Goal: Communication & Community: Participate in discussion

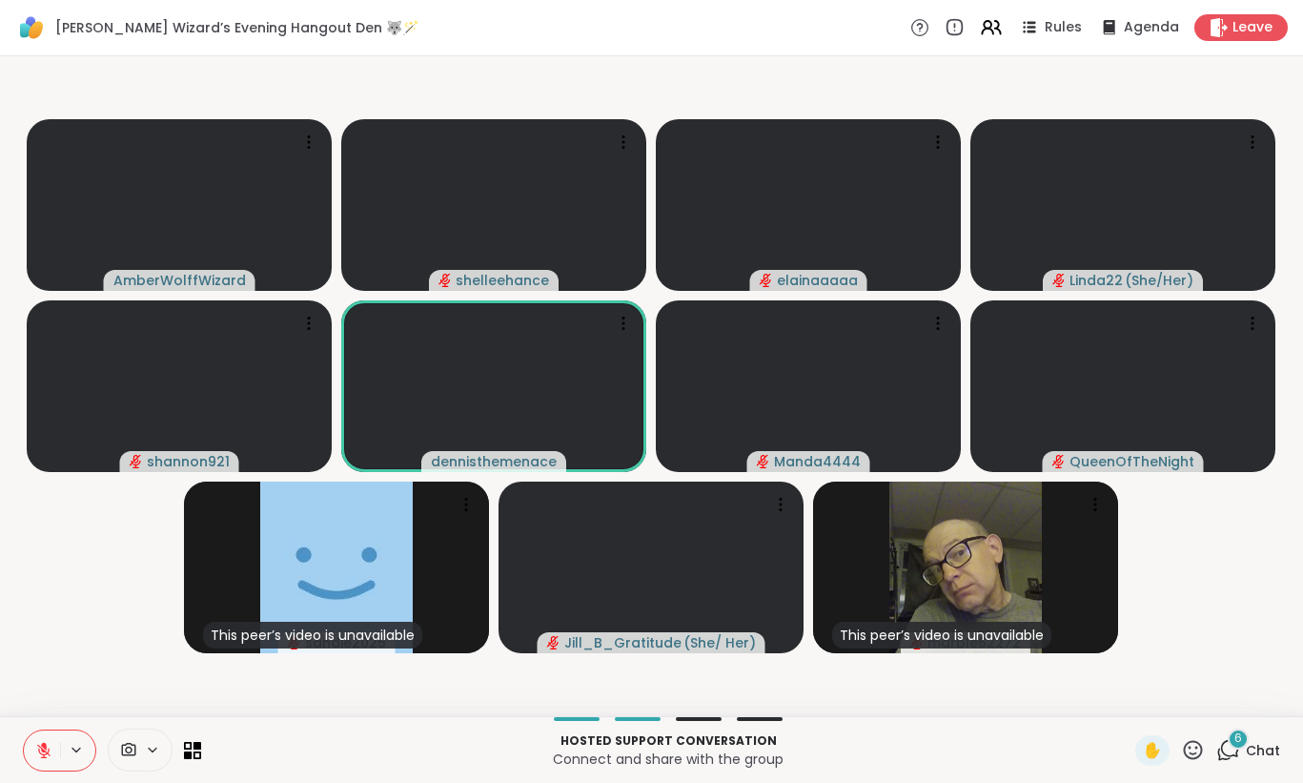
click at [53, 743] on button at bounding box center [42, 750] width 36 height 40
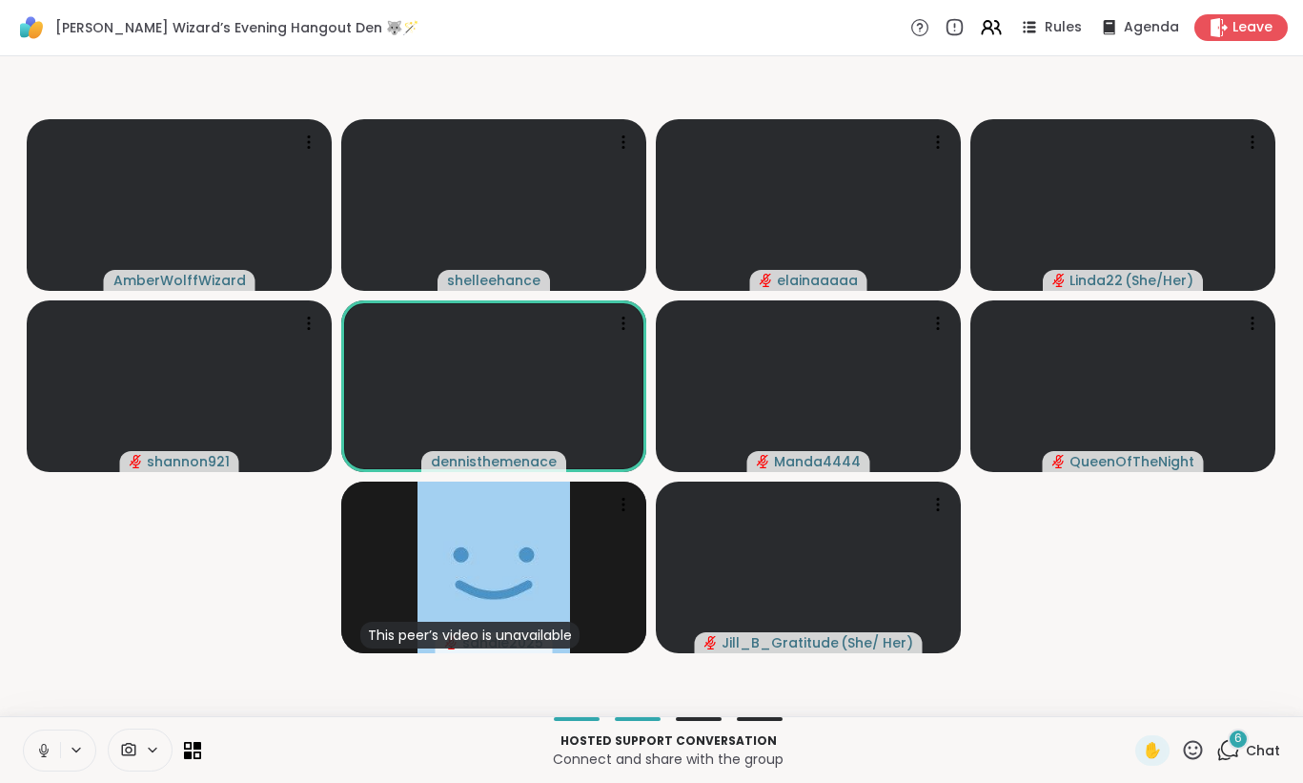
click at [39, 749] on icon at bounding box center [44, 750] width 10 height 6
click at [39, 749] on icon at bounding box center [43, 750] width 17 height 17
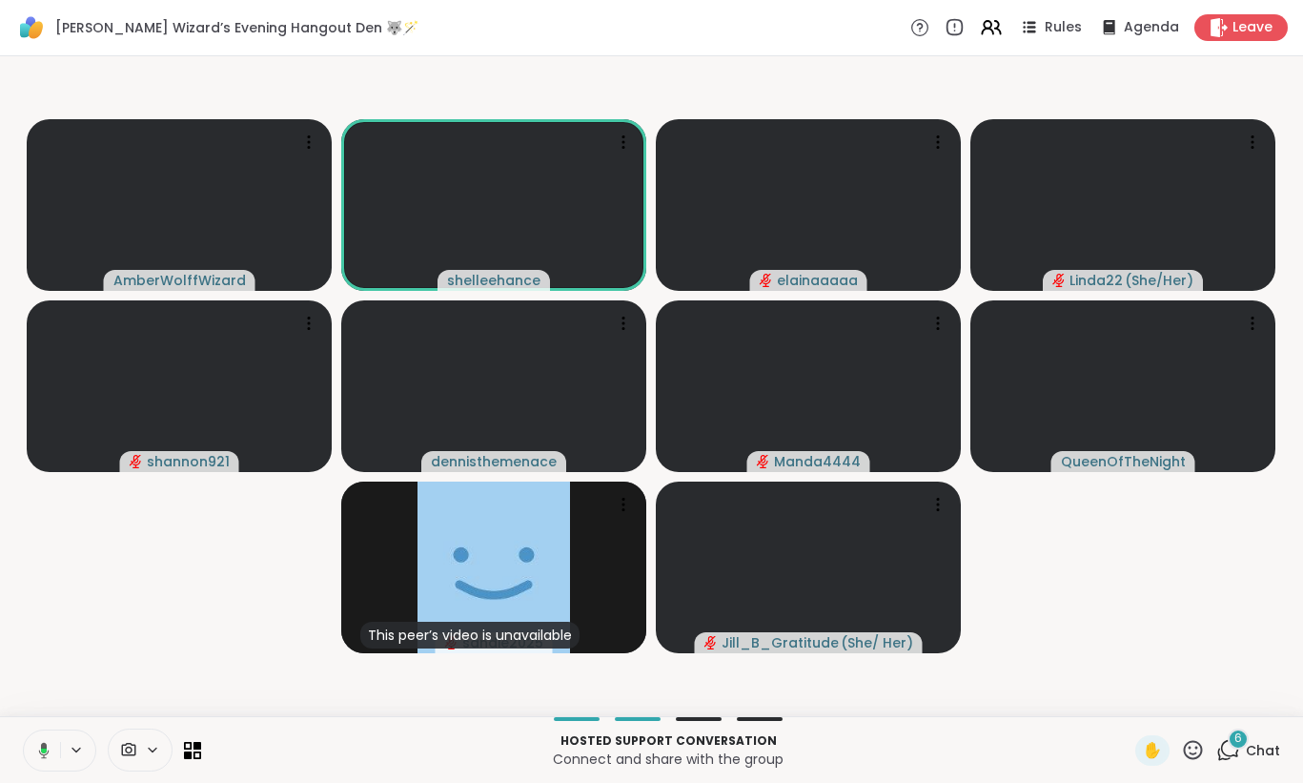
click at [39, 749] on icon at bounding box center [40, 750] width 17 height 17
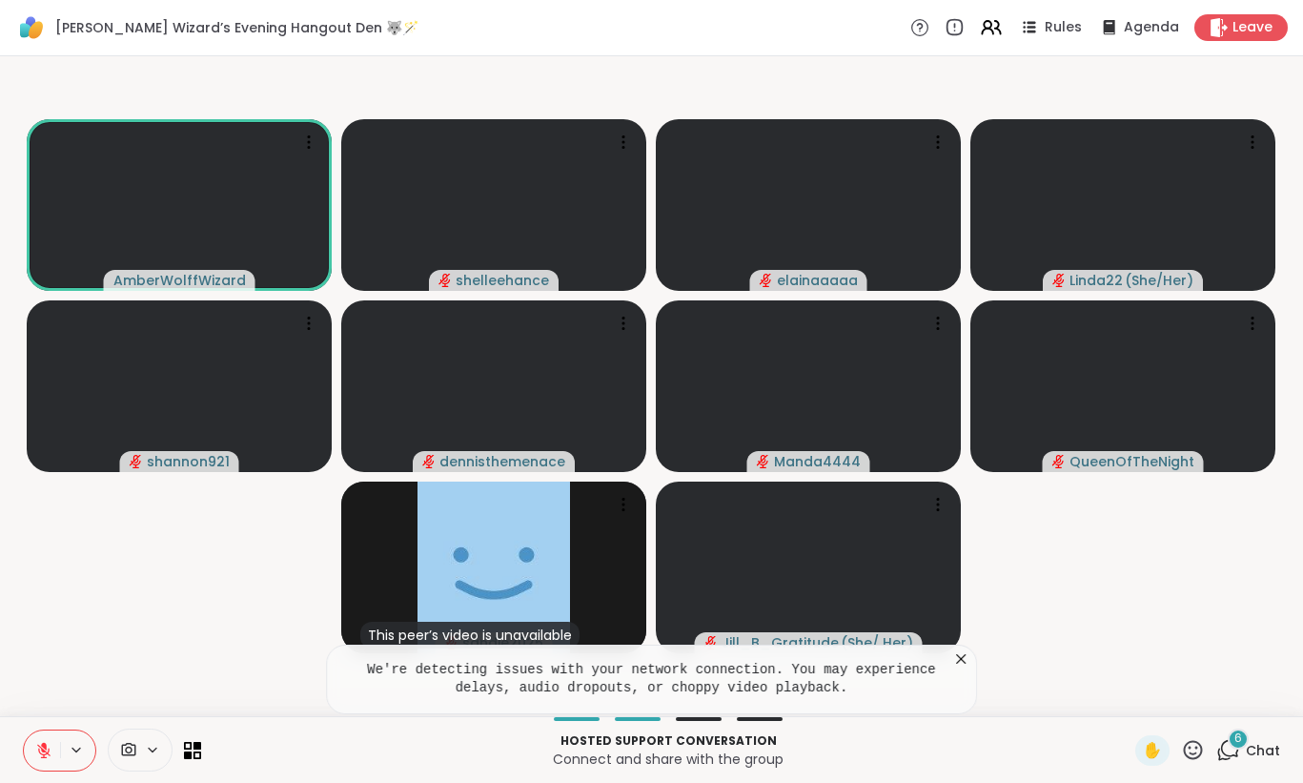
click at [45, 739] on button at bounding box center [42, 750] width 36 height 40
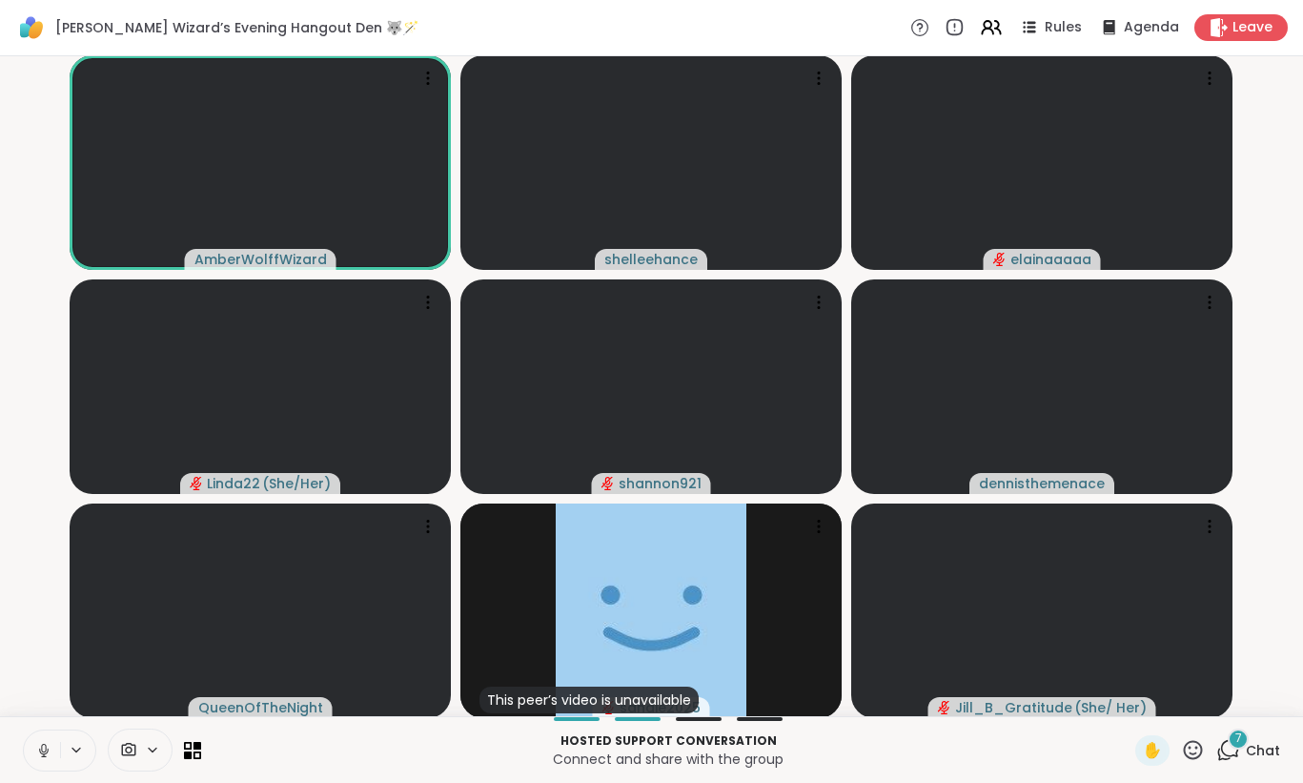
click at [40, 742] on icon at bounding box center [43, 750] width 17 height 17
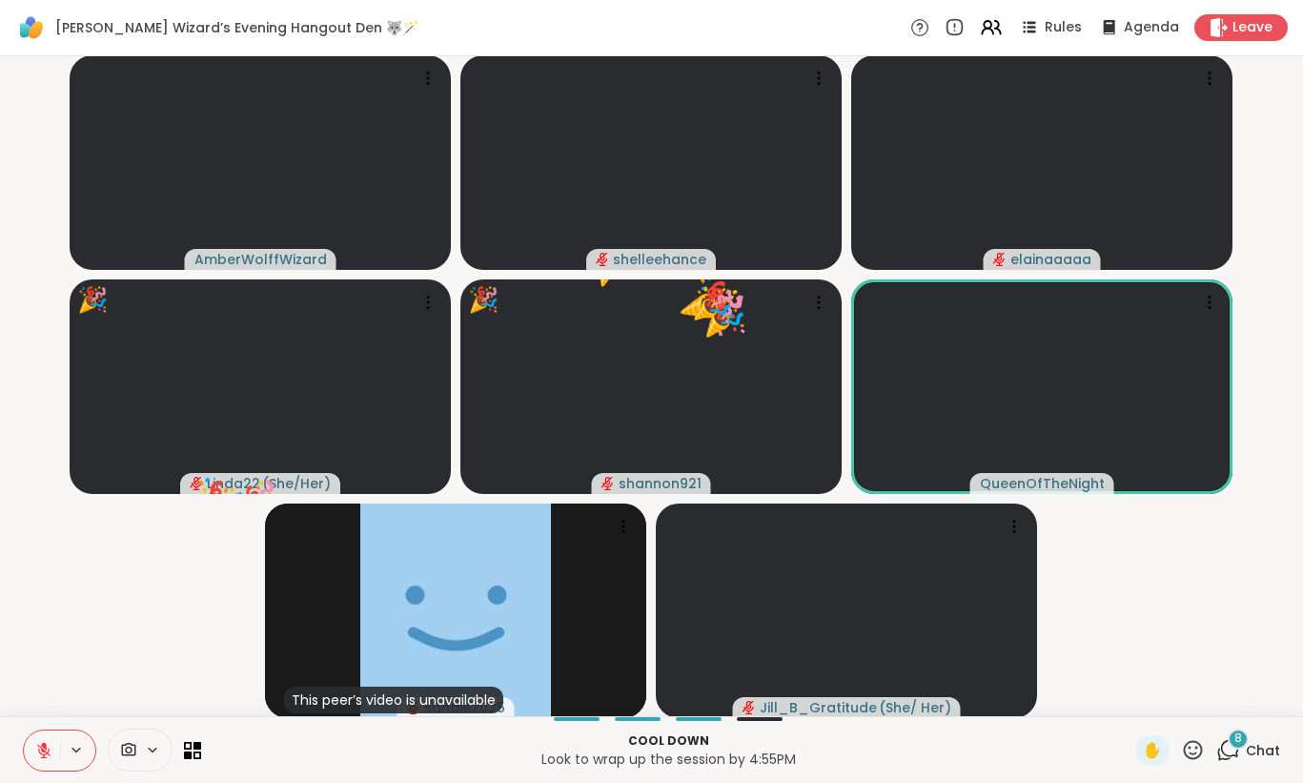
click at [38, 749] on icon at bounding box center [43, 749] width 13 height 13
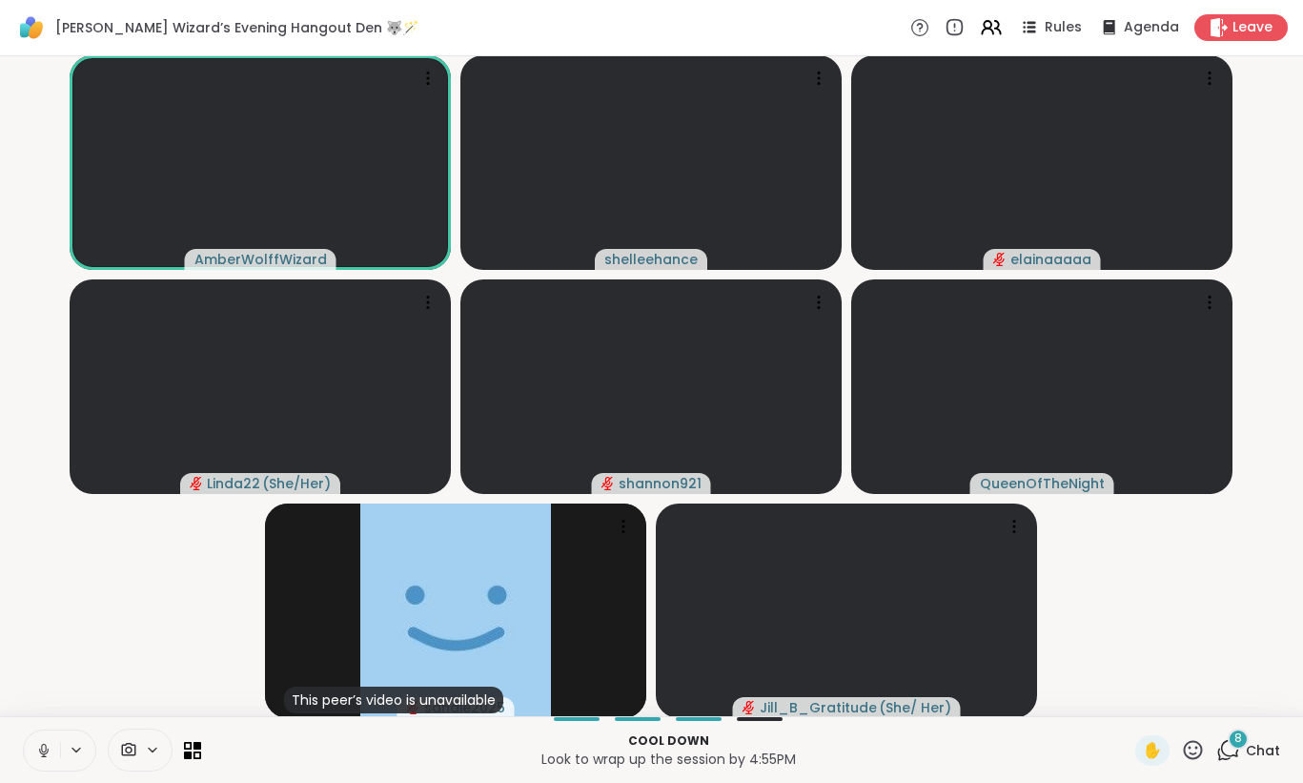
click at [38, 749] on icon at bounding box center [43, 750] width 17 height 17
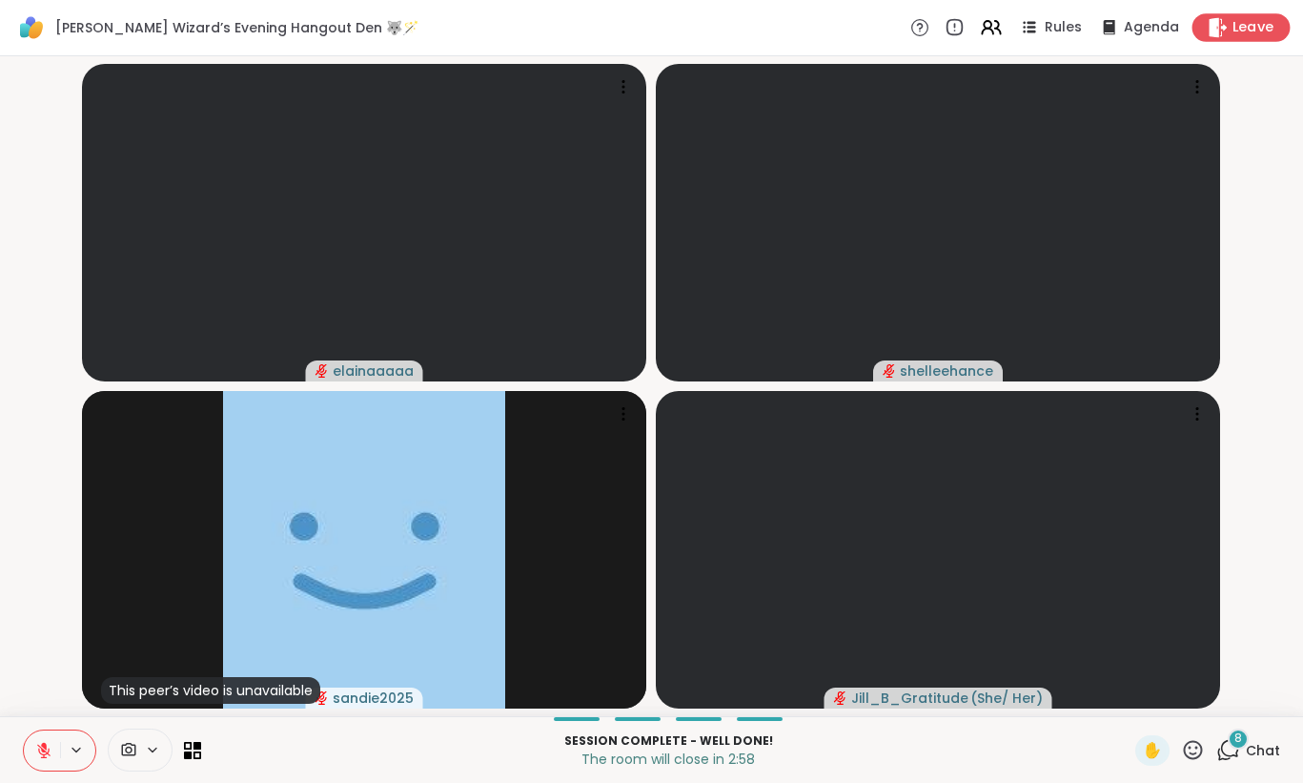
click at [1262, 32] on span "Leave" at bounding box center [1253, 28] width 42 height 20
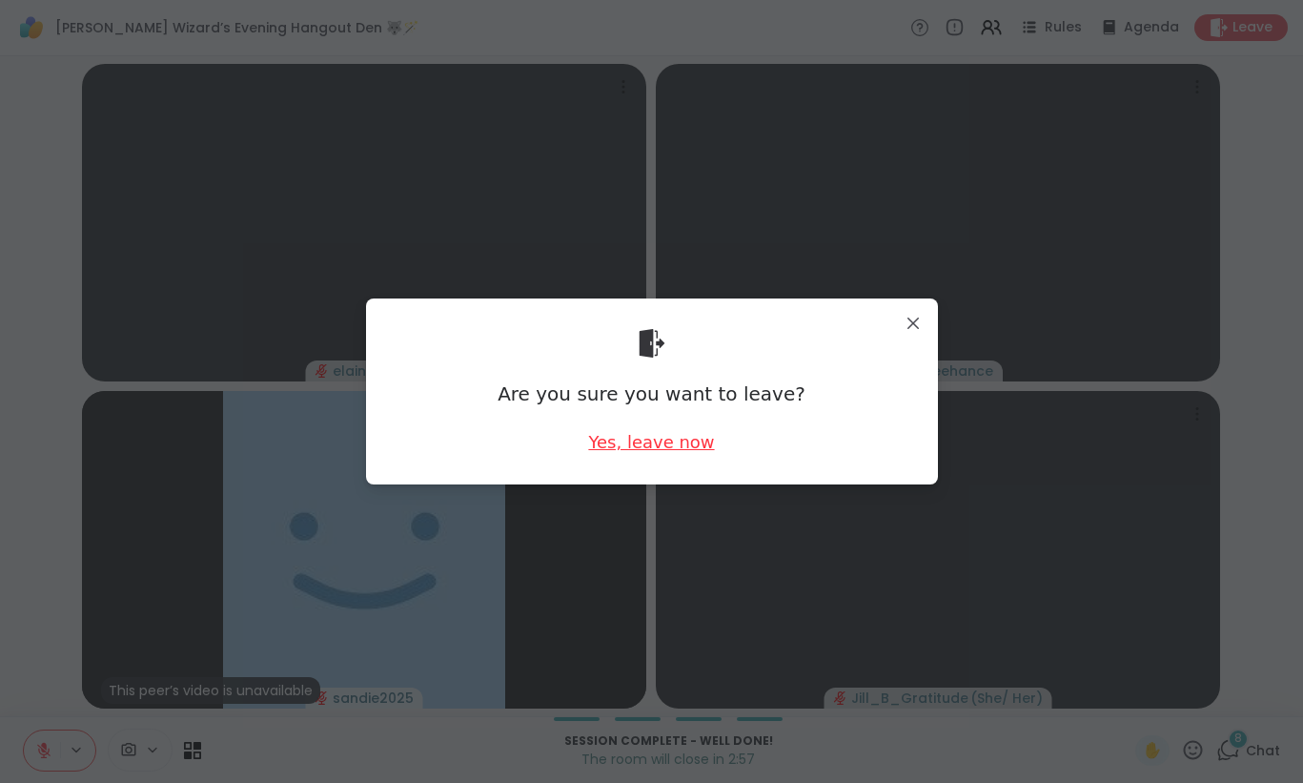
click at [662, 439] on div "Yes, leave now" at bounding box center [651, 442] width 126 height 24
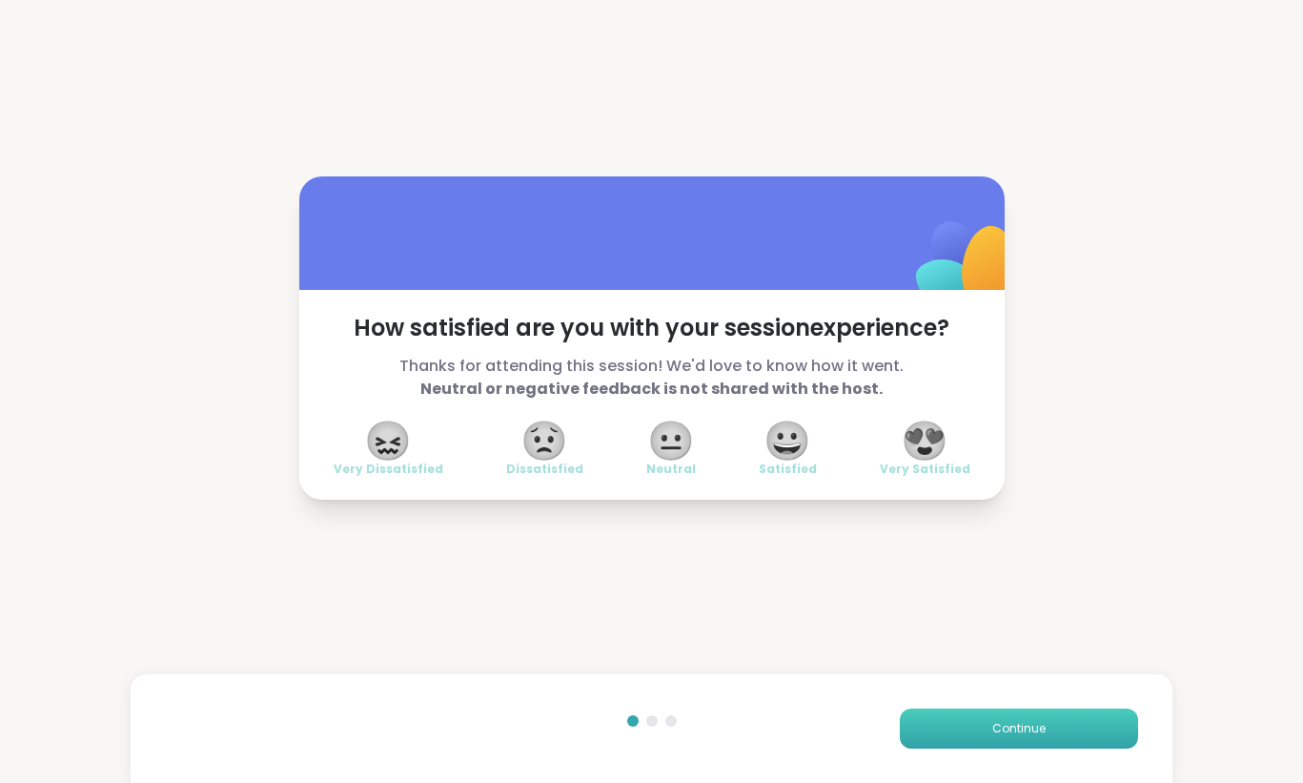
click at [1025, 744] on button "Continue" at bounding box center [1019, 728] width 238 height 40
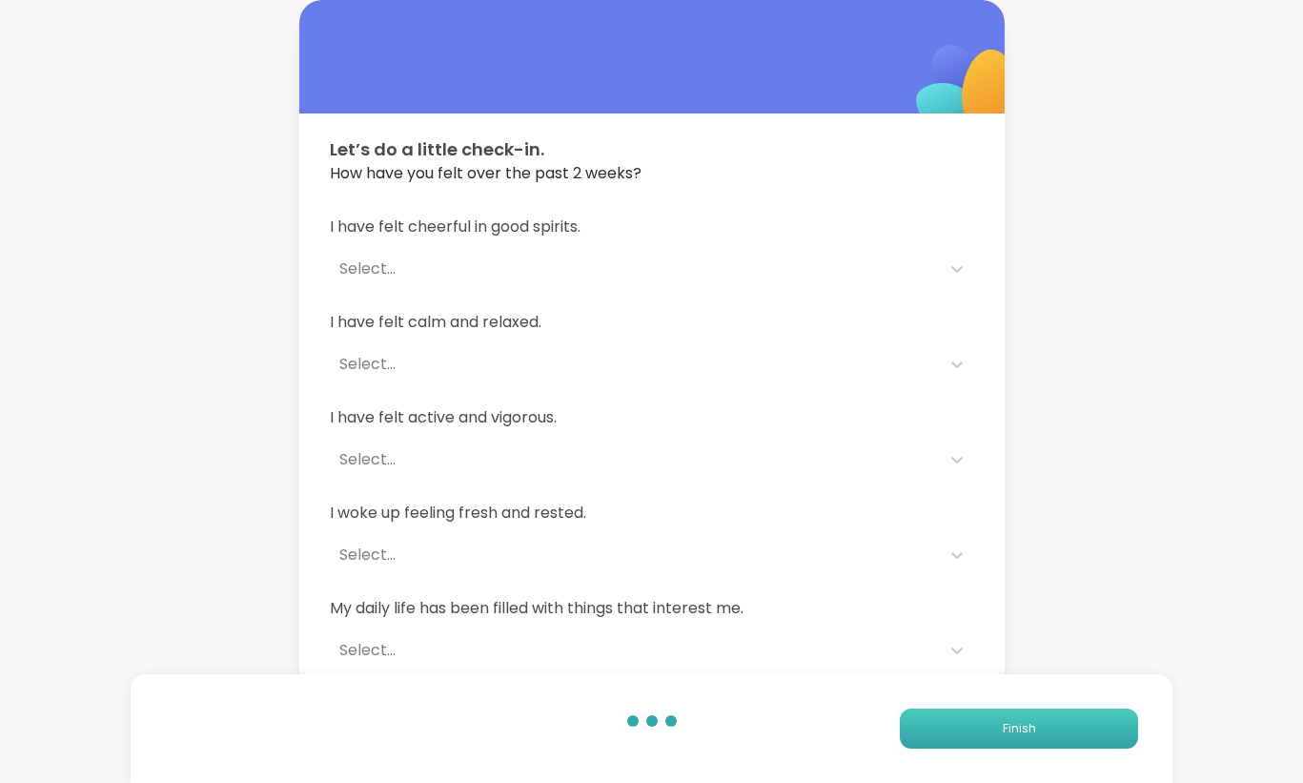
click at [1025, 744] on button "Finish" at bounding box center [1019, 728] width 238 height 40
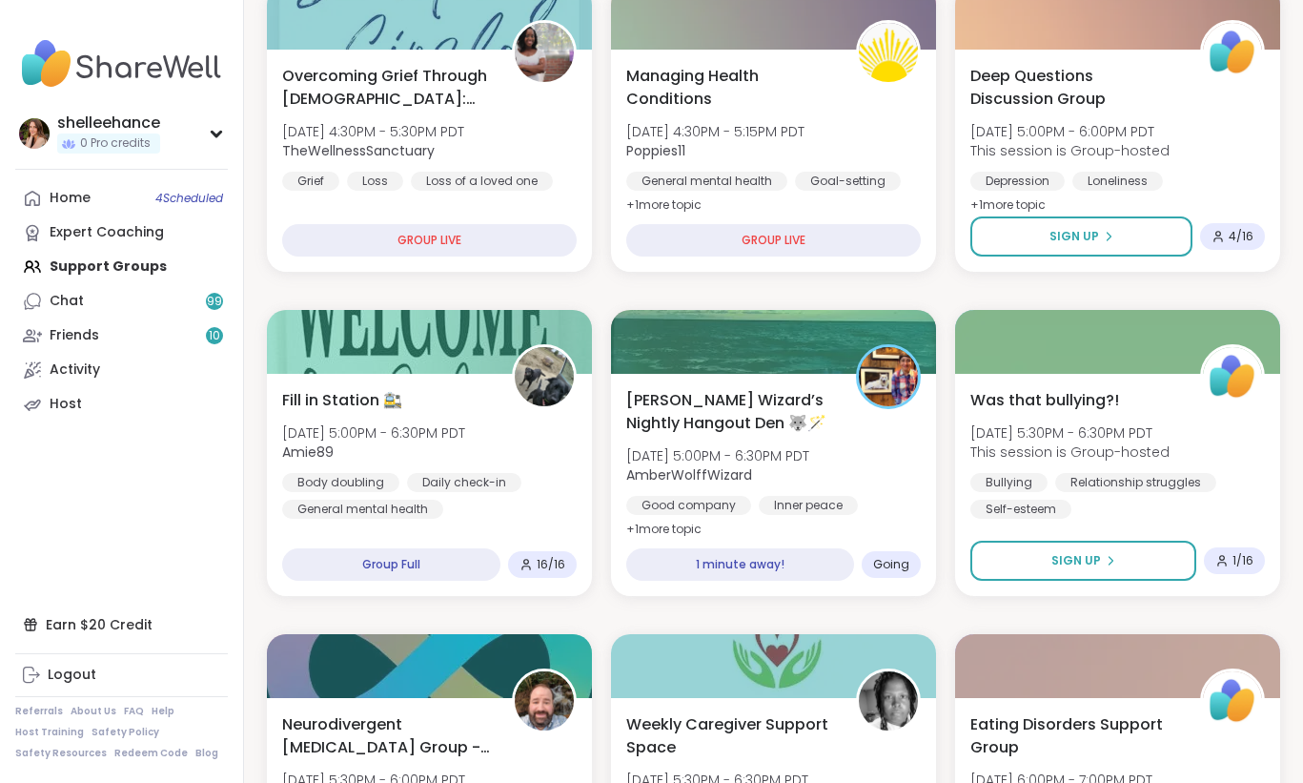
scroll to position [901, 0]
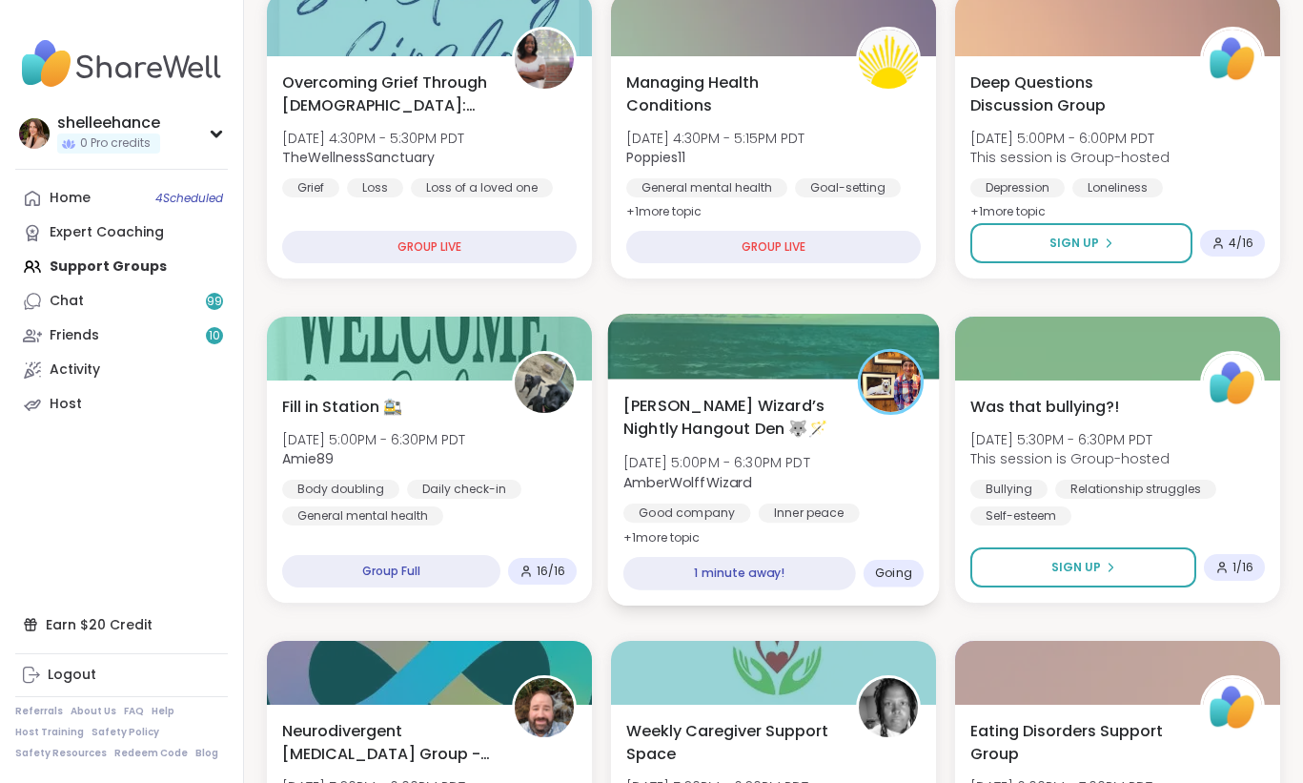
click at [896, 510] on div "Good company Inner peace Self-esteem" at bounding box center [773, 526] width 300 height 47
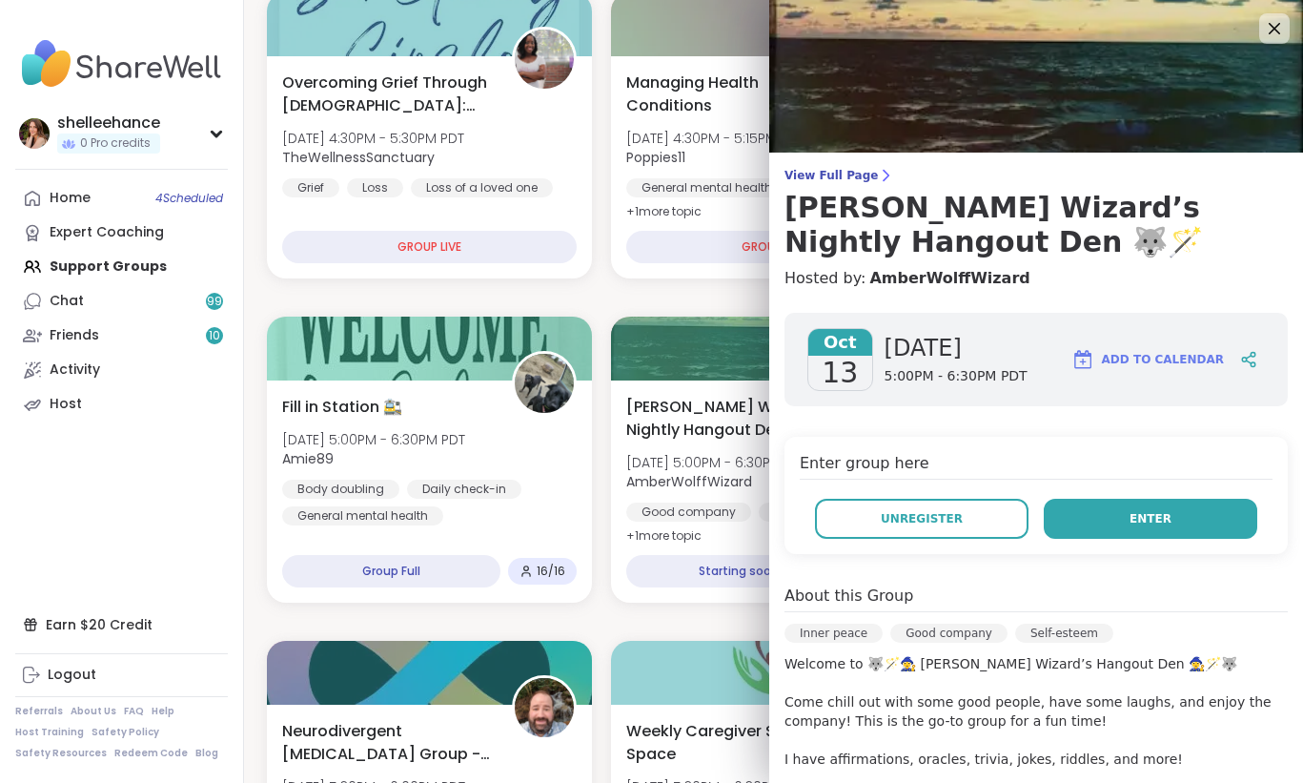
click at [1074, 527] on button "Enter" at bounding box center [1151, 519] width 214 height 40
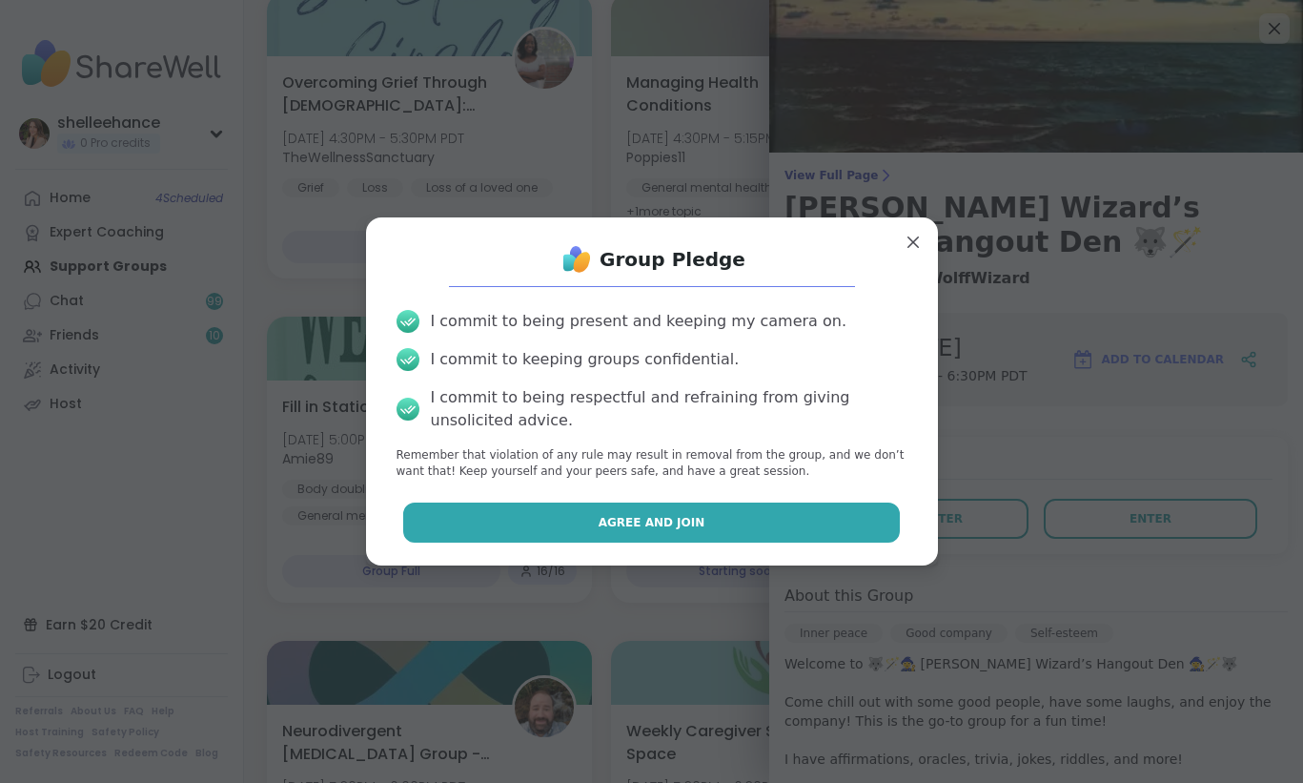
click at [554, 520] on button "Agree and Join" at bounding box center [651, 522] width 497 height 40
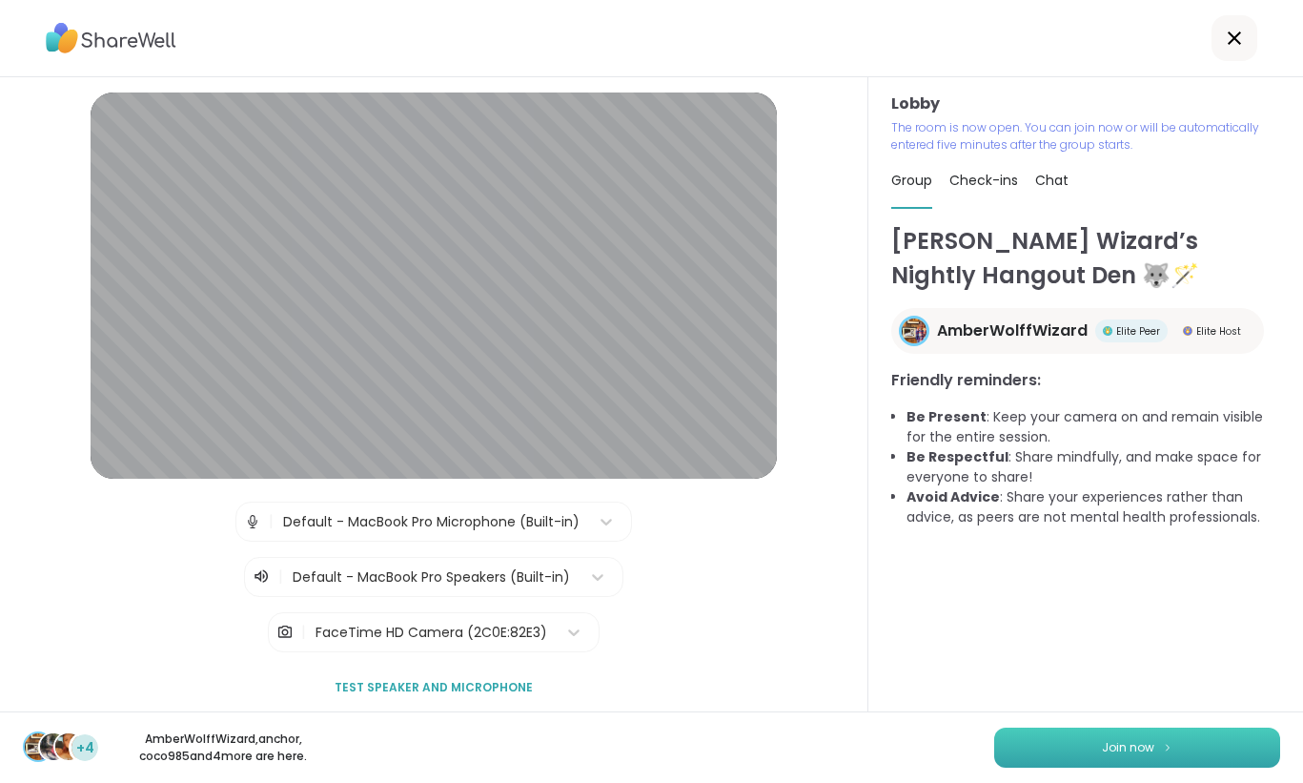
click at [1119, 749] on span "Join now" at bounding box center [1128, 747] width 52 height 17
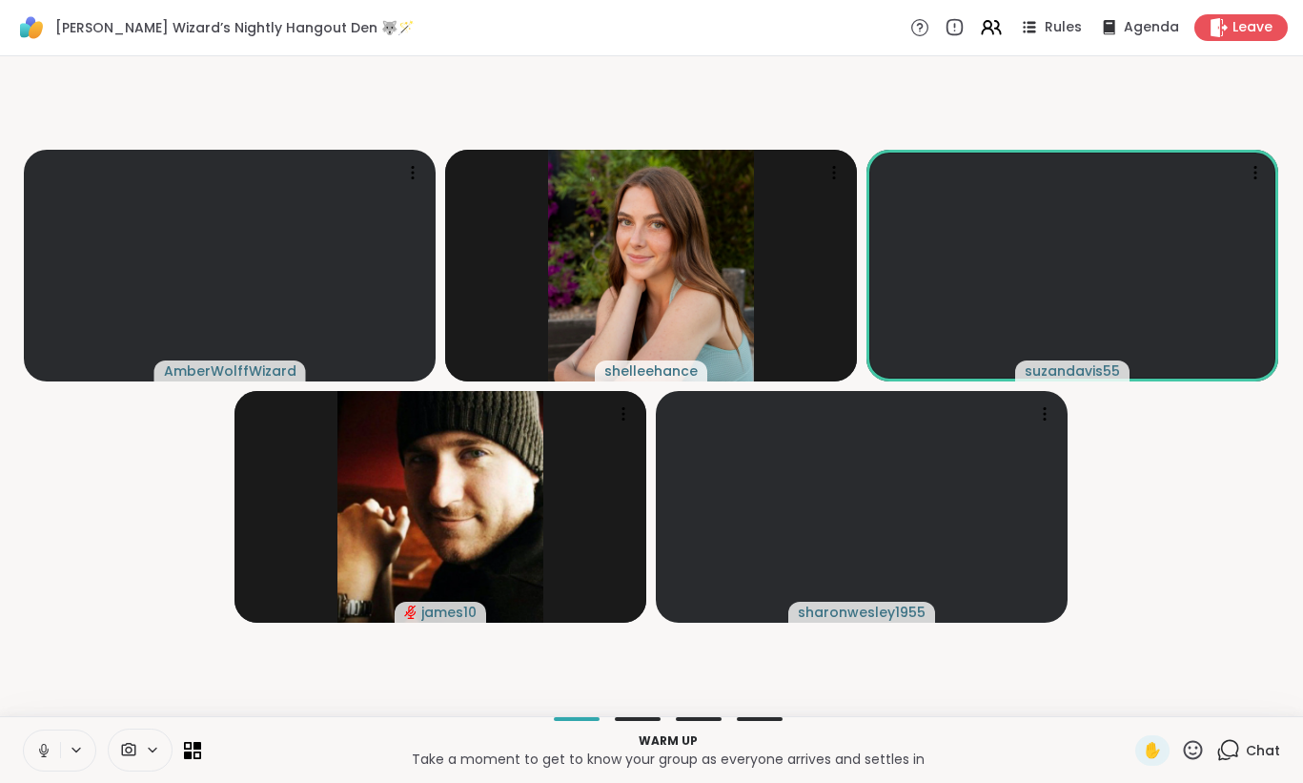
click at [43, 749] on icon at bounding box center [43, 750] width 17 height 17
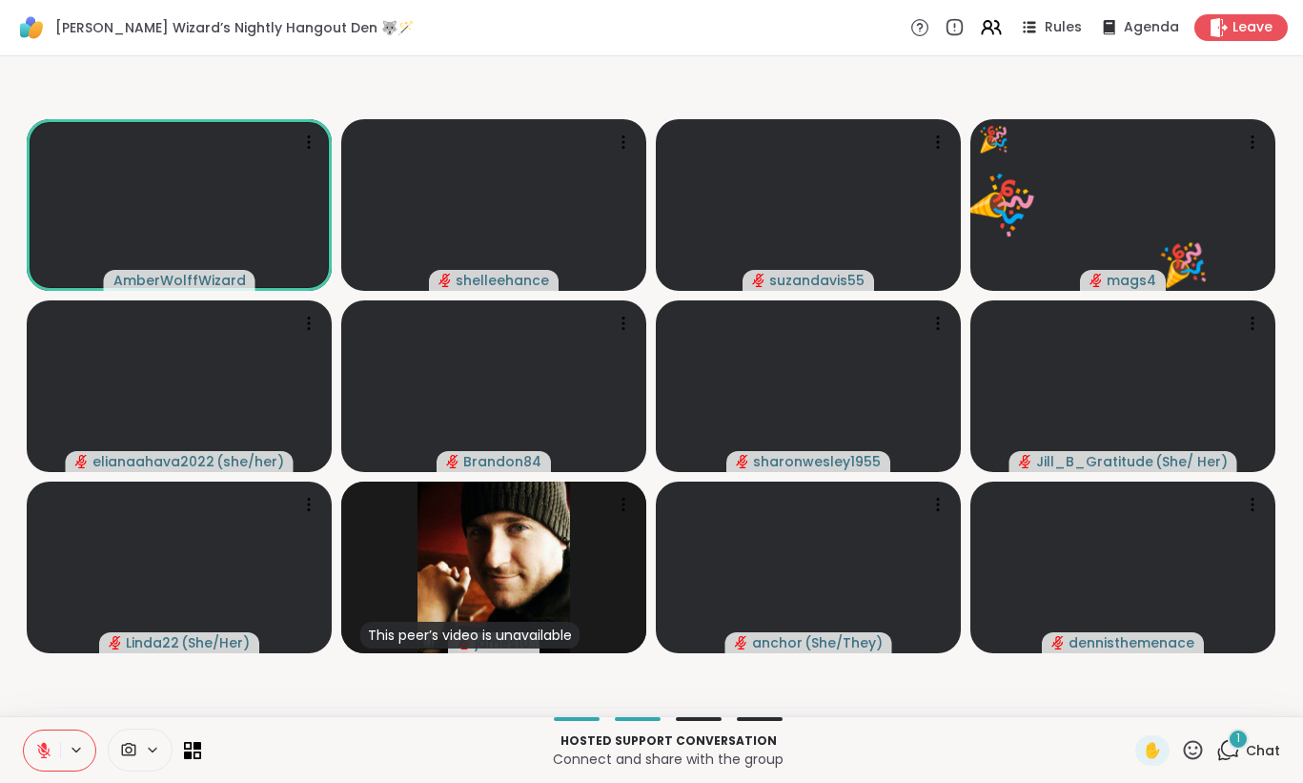
click at [43, 749] on icon at bounding box center [43, 749] width 13 height 13
drag, startPoint x: 43, startPoint y: 749, endPoint x: 36, endPoint y: 760, distance: 12.4
click at [36, 755] on icon at bounding box center [43, 750] width 17 height 17
click at [36, 760] on button at bounding box center [42, 750] width 36 height 40
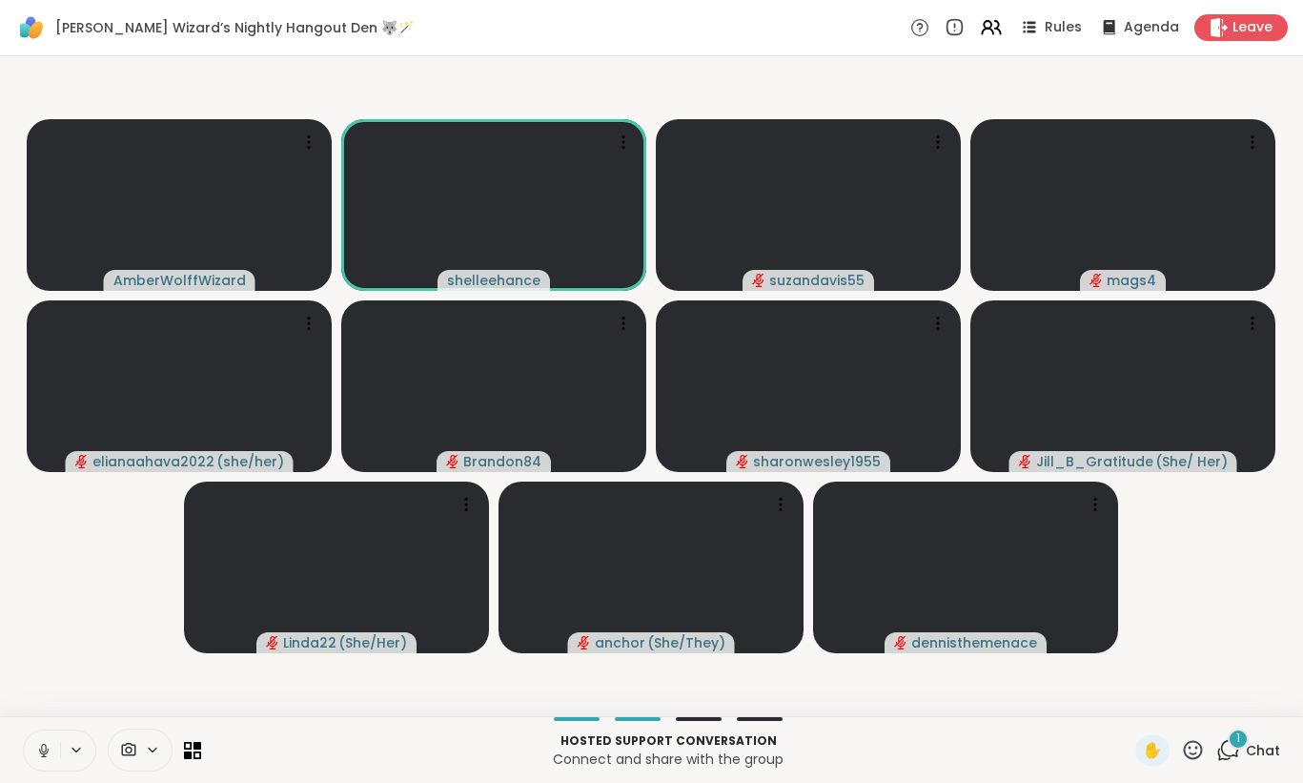
click at [36, 760] on button at bounding box center [42, 750] width 36 height 40
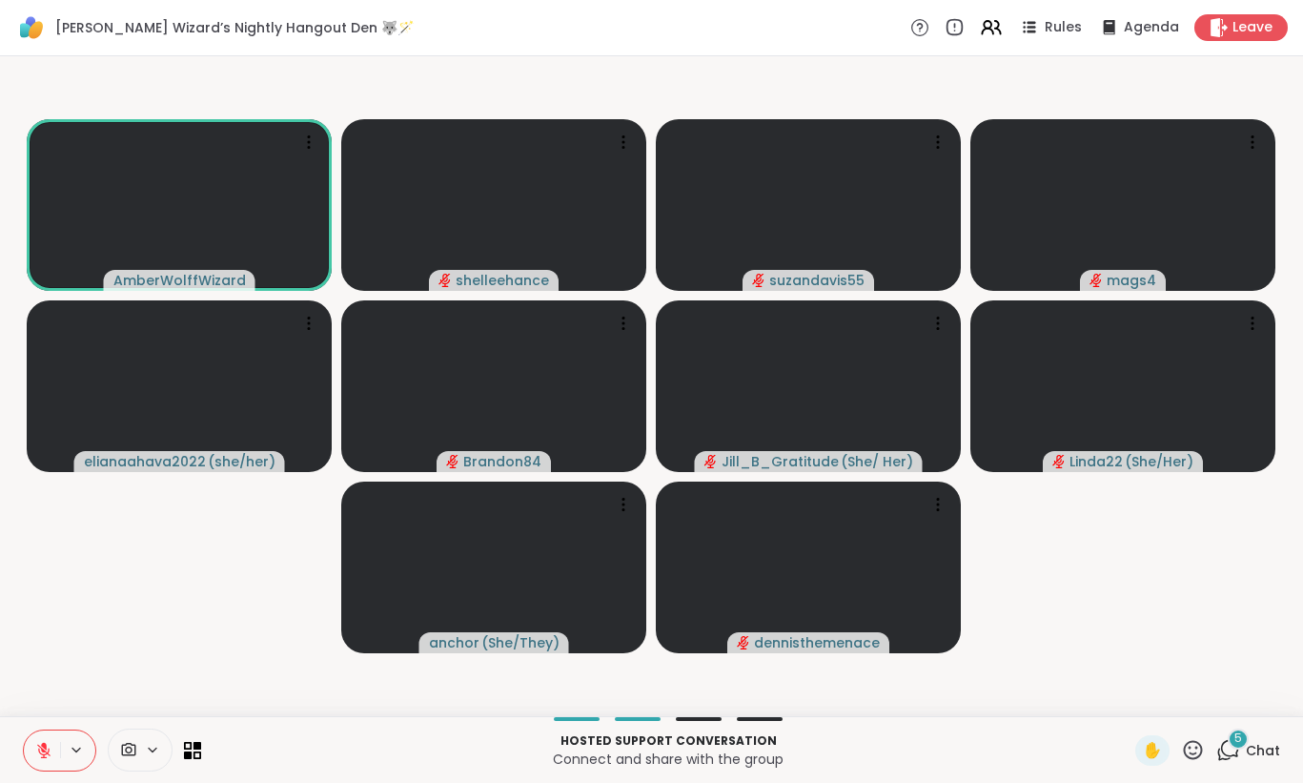
click at [36, 760] on button at bounding box center [42, 750] width 36 height 40
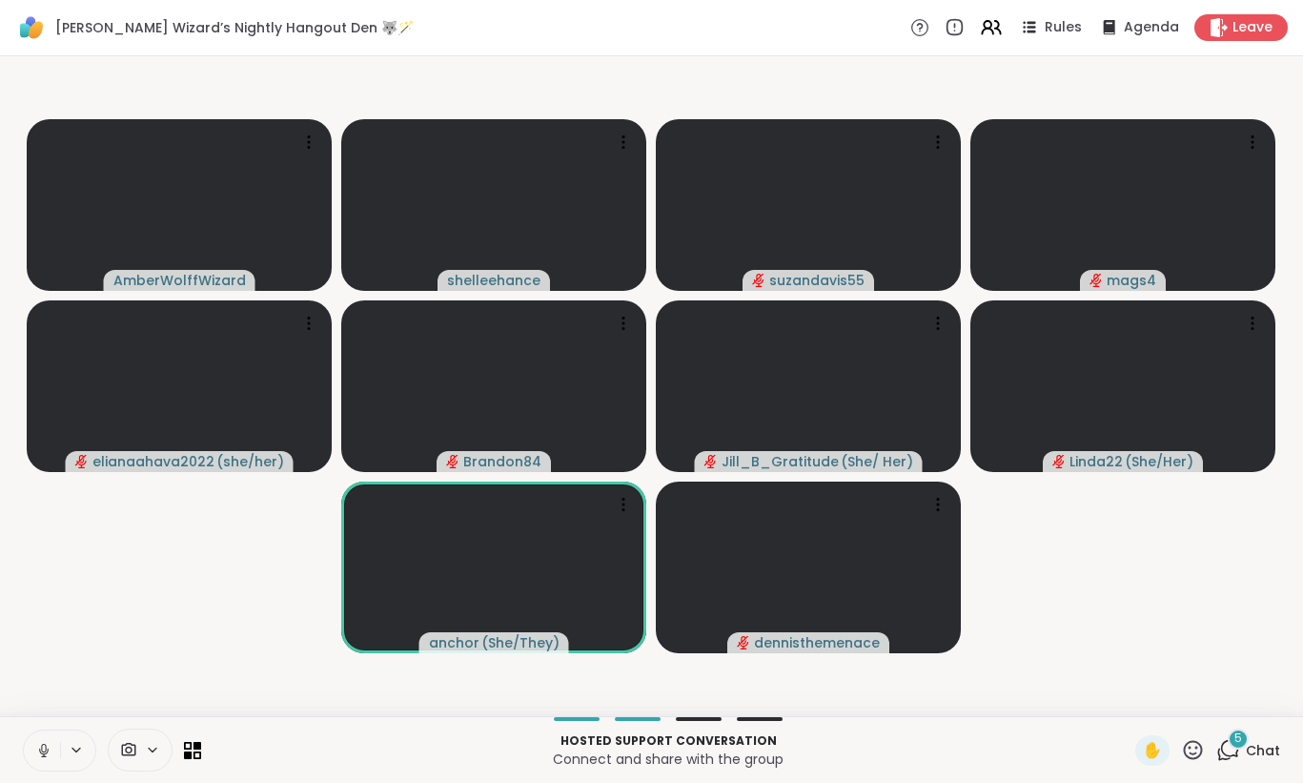
click at [36, 760] on button at bounding box center [42, 750] width 36 height 40
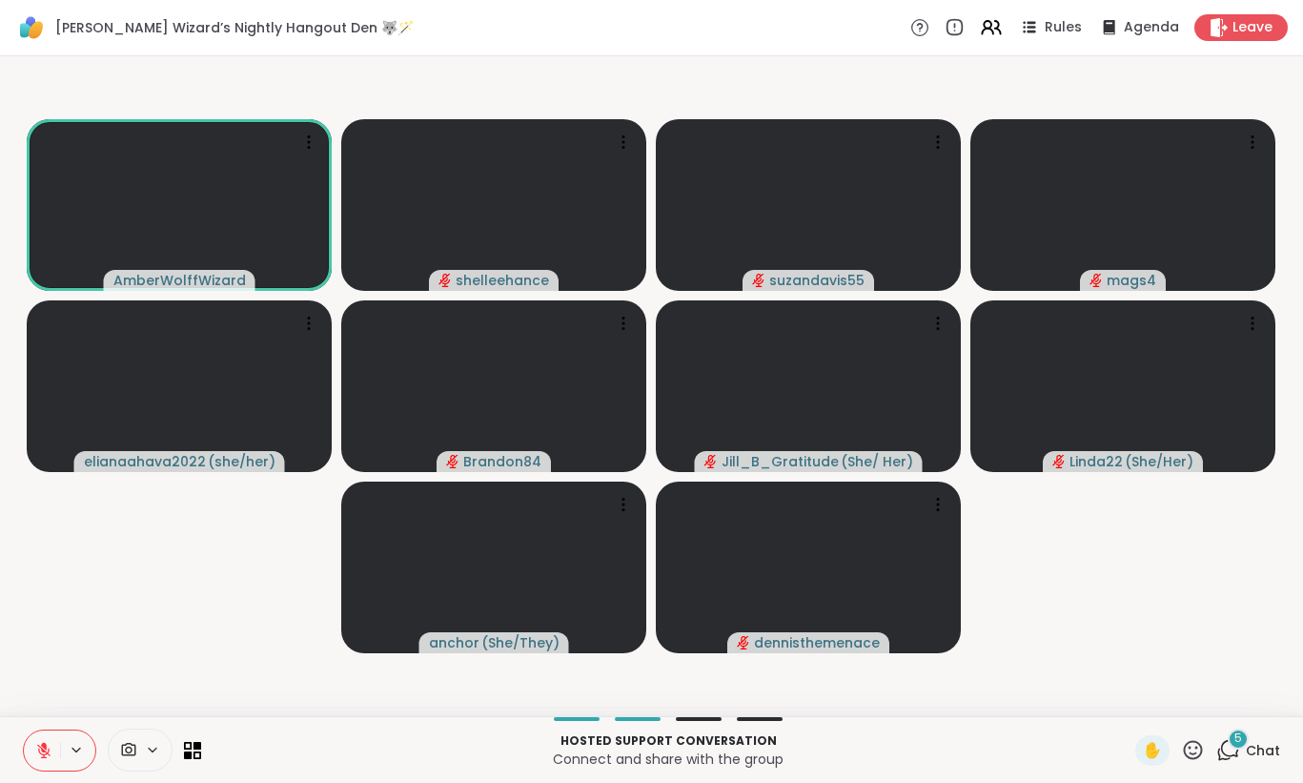
click at [36, 760] on button at bounding box center [42, 750] width 36 height 40
click at [35, 757] on button at bounding box center [42, 750] width 36 height 40
click at [35, 757] on icon at bounding box center [43, 750] width 17 height 17
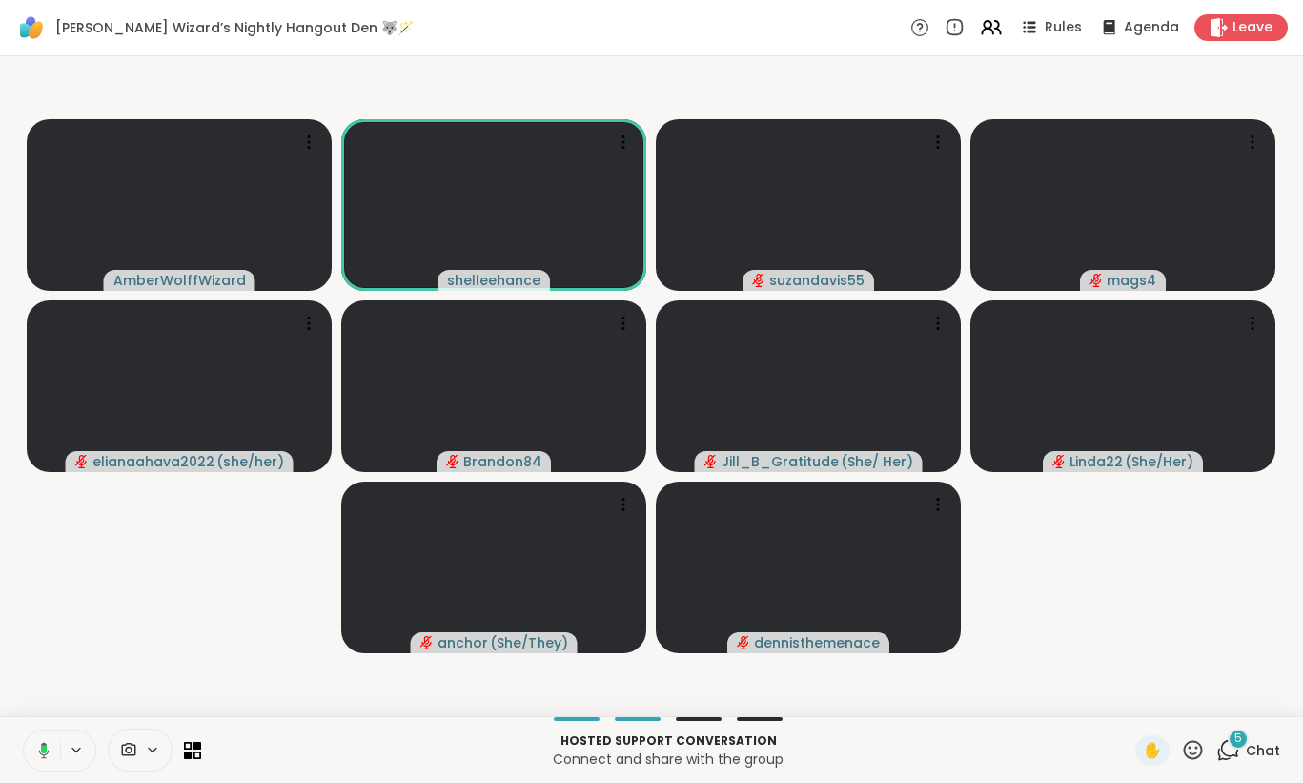
click at [35, 757] on icon at bounding box center [40, 750] width 17 height 17
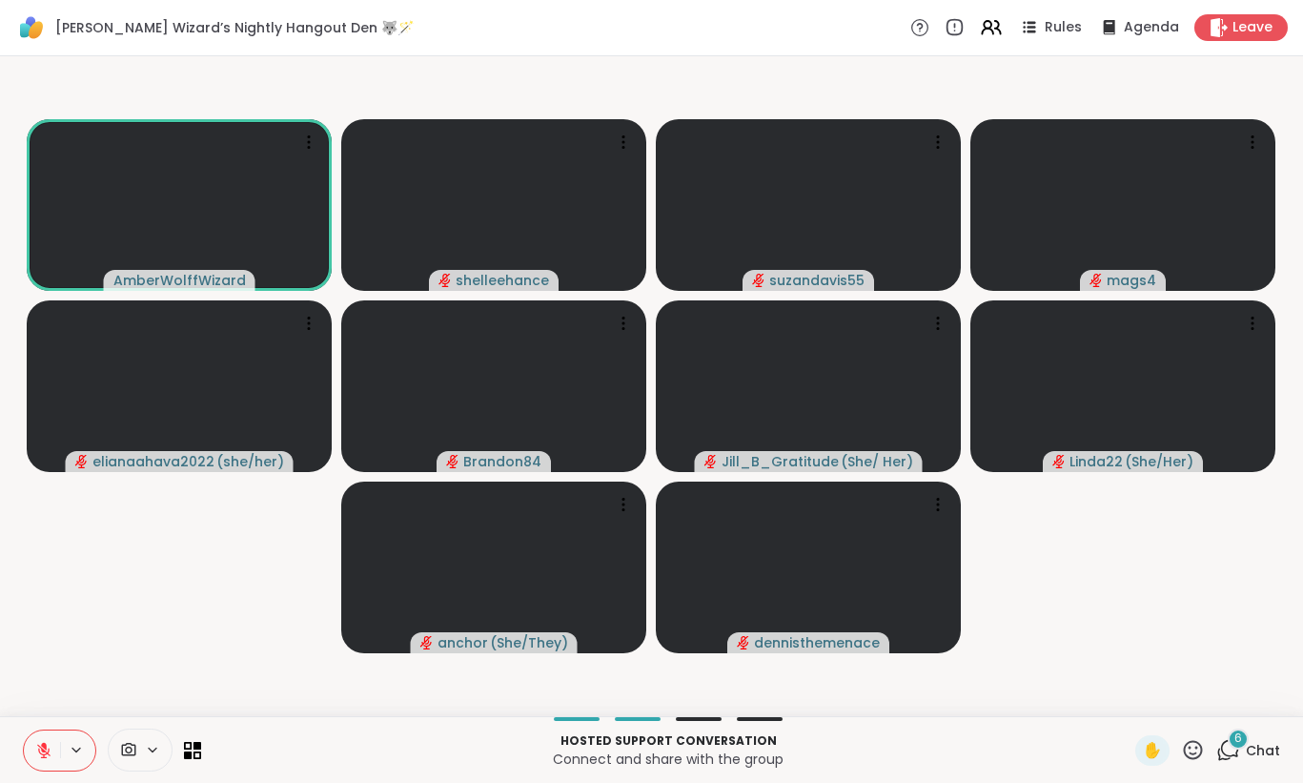
click at [35, 757] on icon at bounding box center [43, 750] width 17 height 17
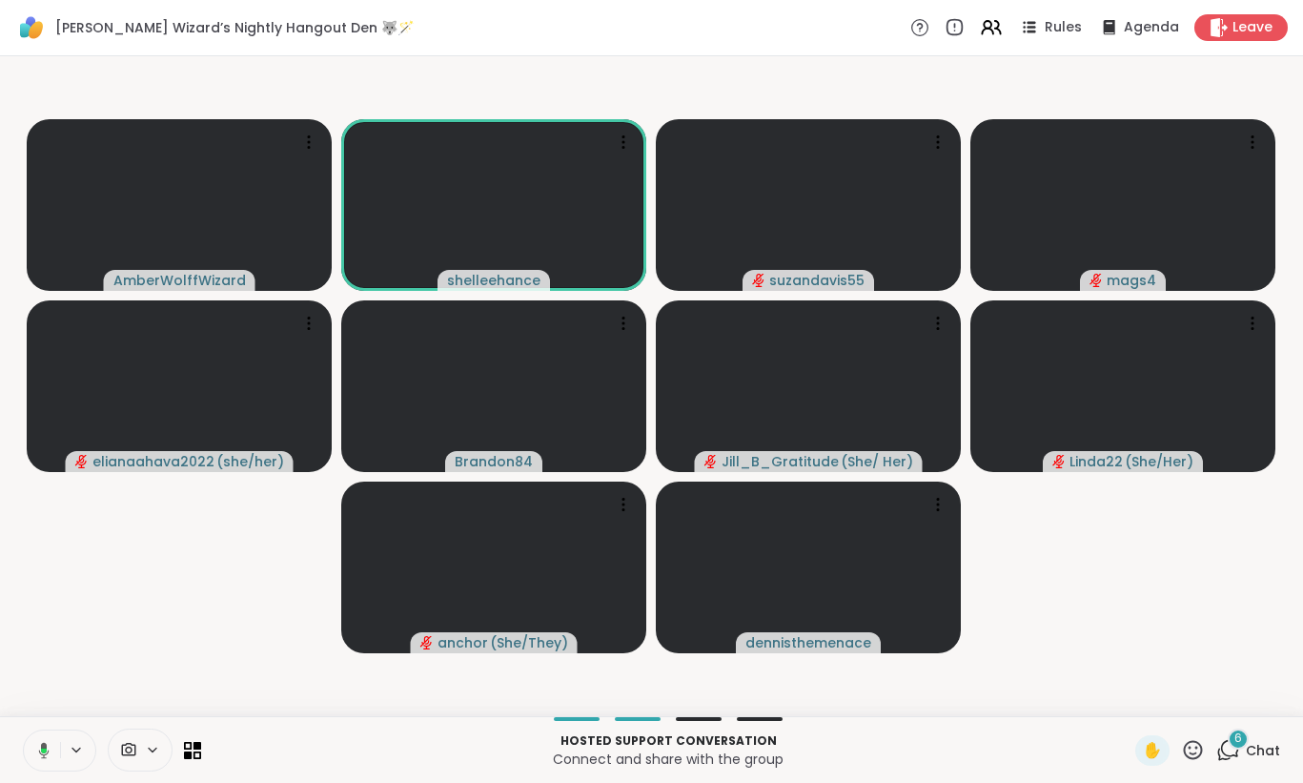
click at [35, 757] on icon at bounding box center [40, 750] width 17 height 17
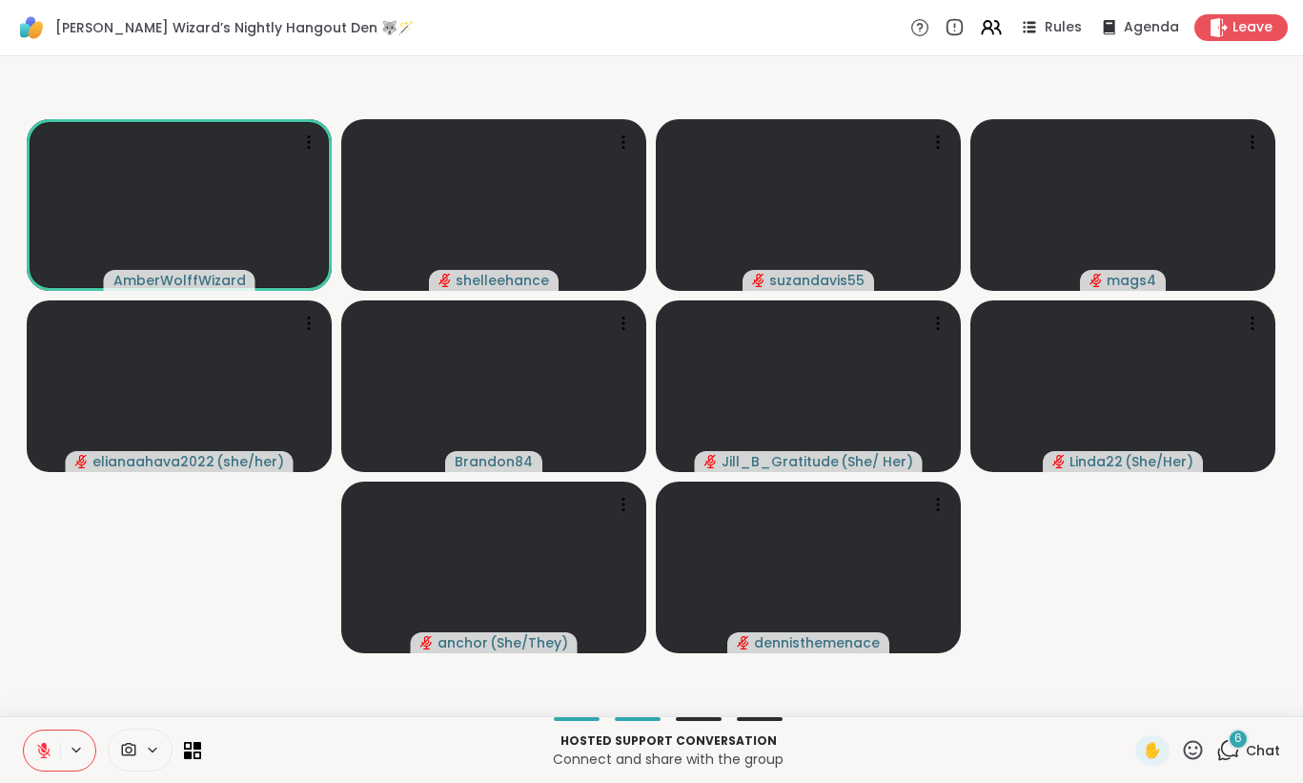
click at [35, 757] on icon at bounding box center [43, 750] width 17 height 17
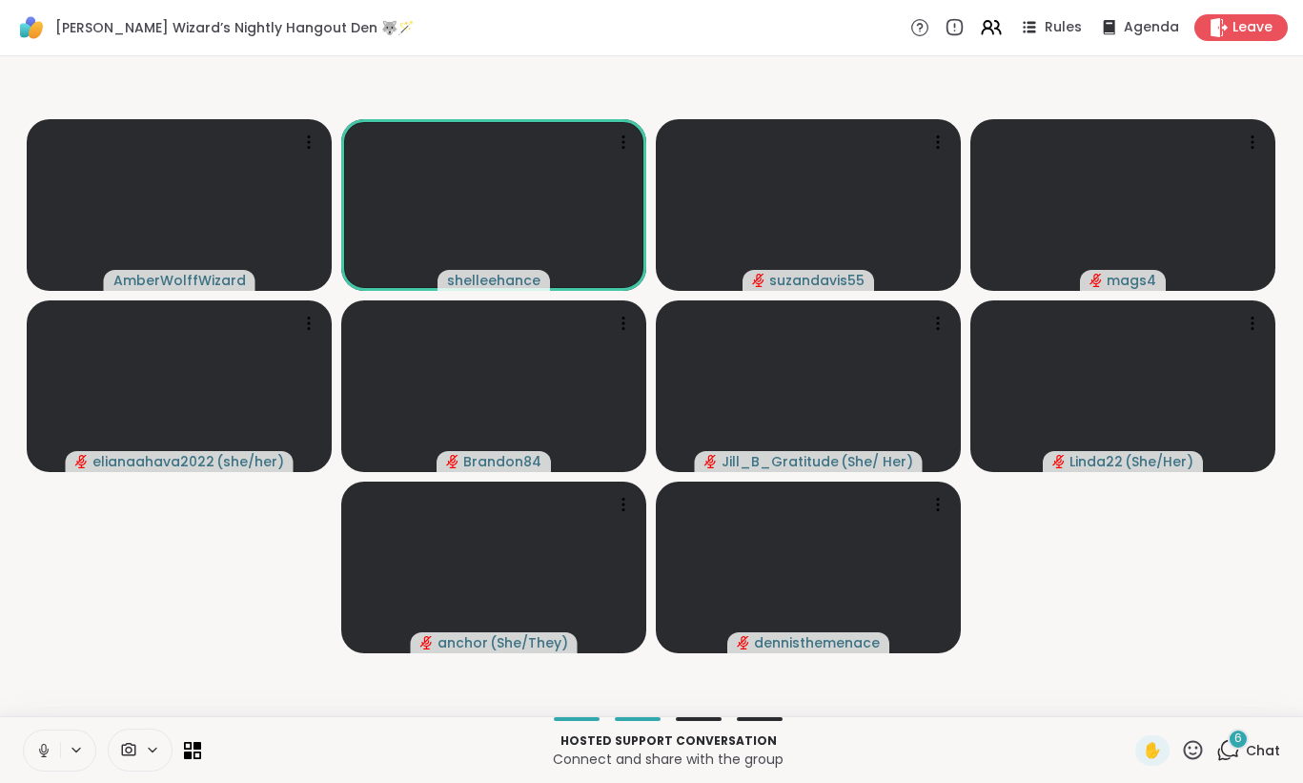
click at [35, 757] on icon at bounding box center [43, 750] width 17 height 17
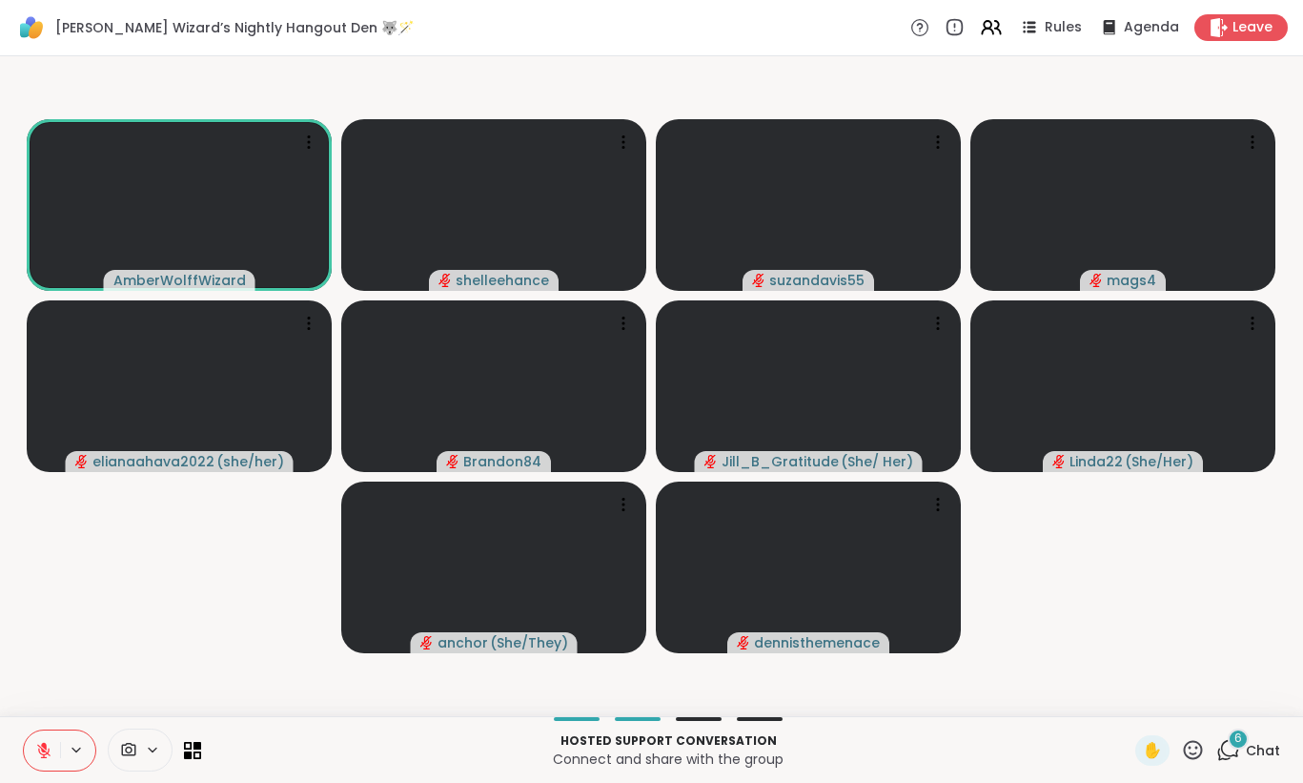
click at [35, 754] on icon at bounding box center [43, 750] width 17 height 17
click at [31, 765] on button at bounding box center [40, 750] width 39 height 40
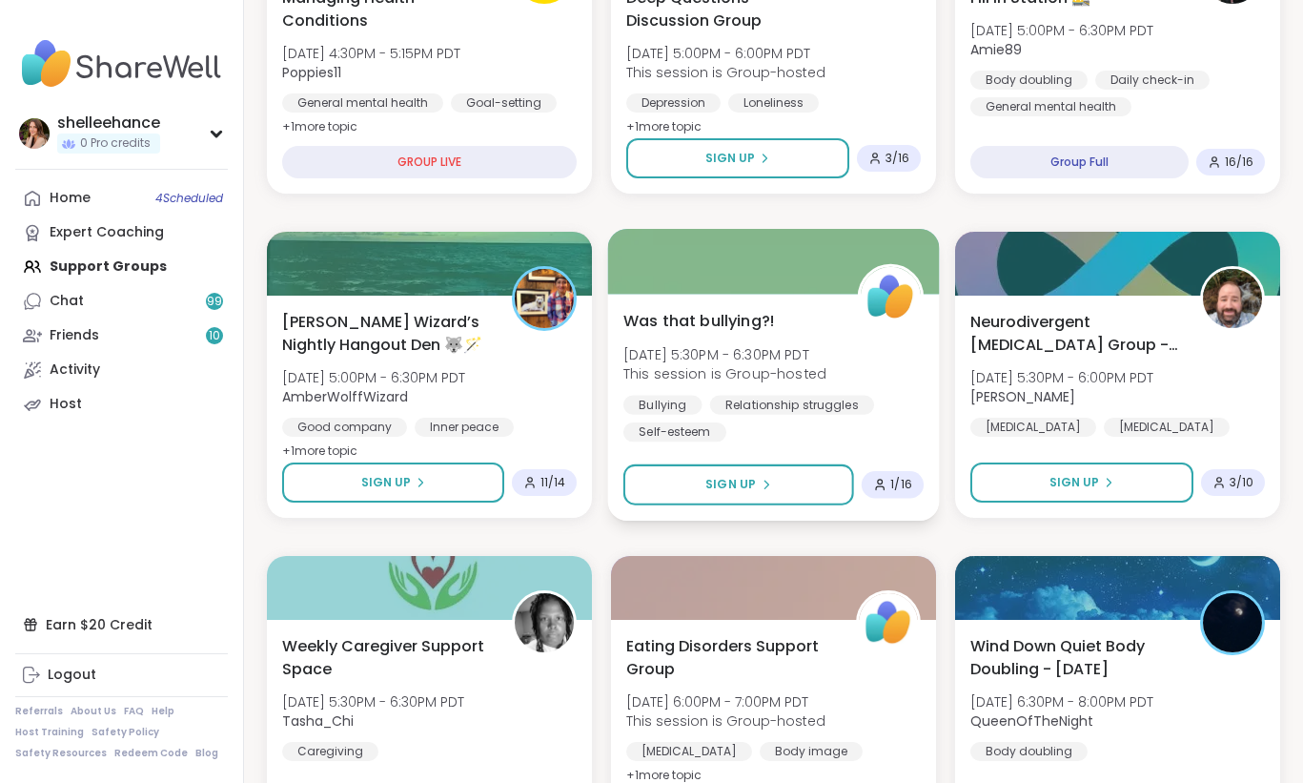
scroll to position [1601, 0]
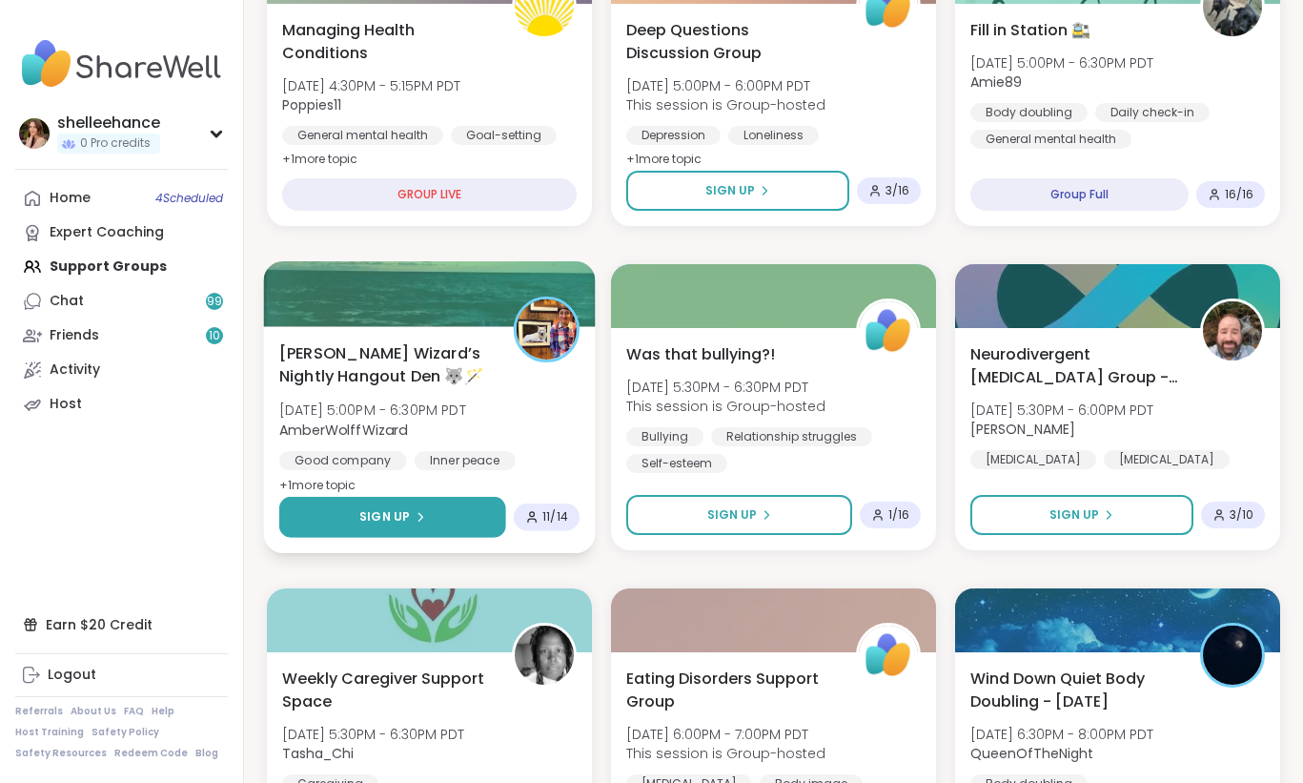
click at [345, 503] on button "Sign Up" at bounding box center [392, 517] width 227 height 41
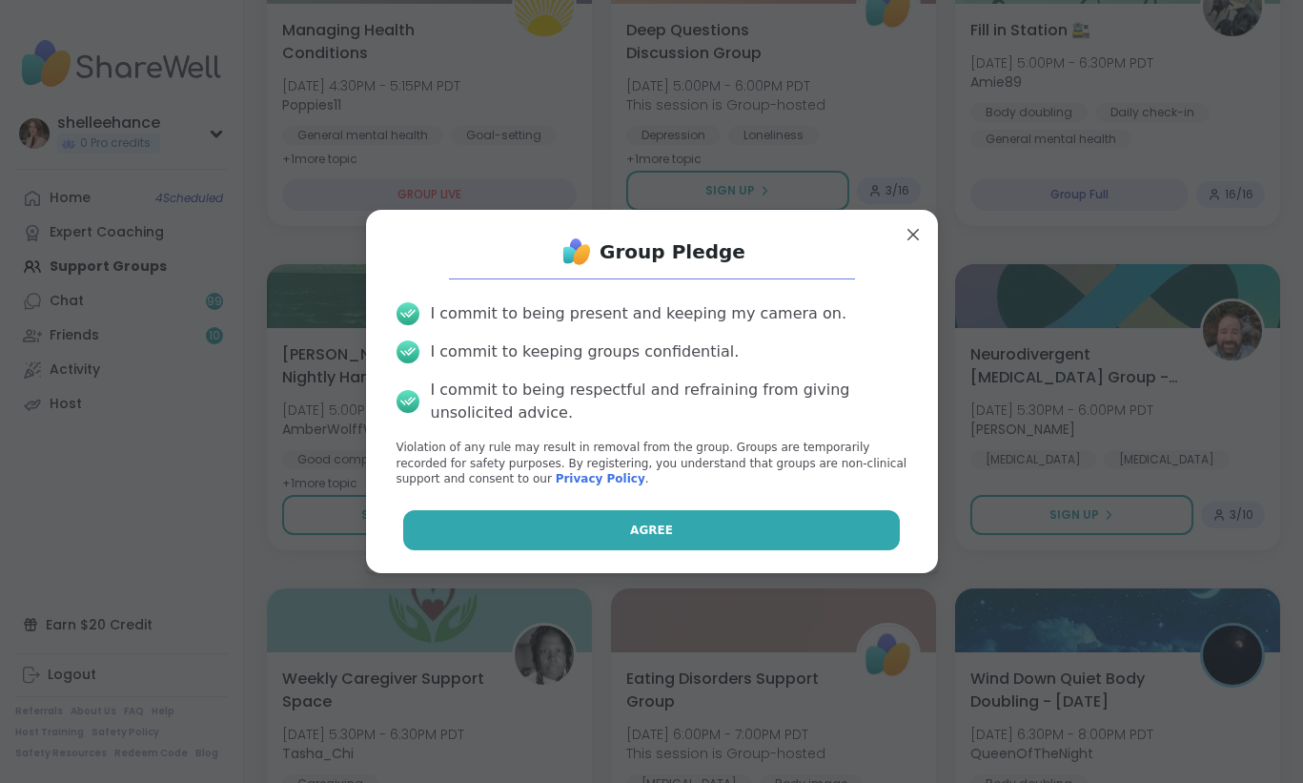
click at [548, 528] on button "Agree" at bounding box center [651, 530] width 497 height 40
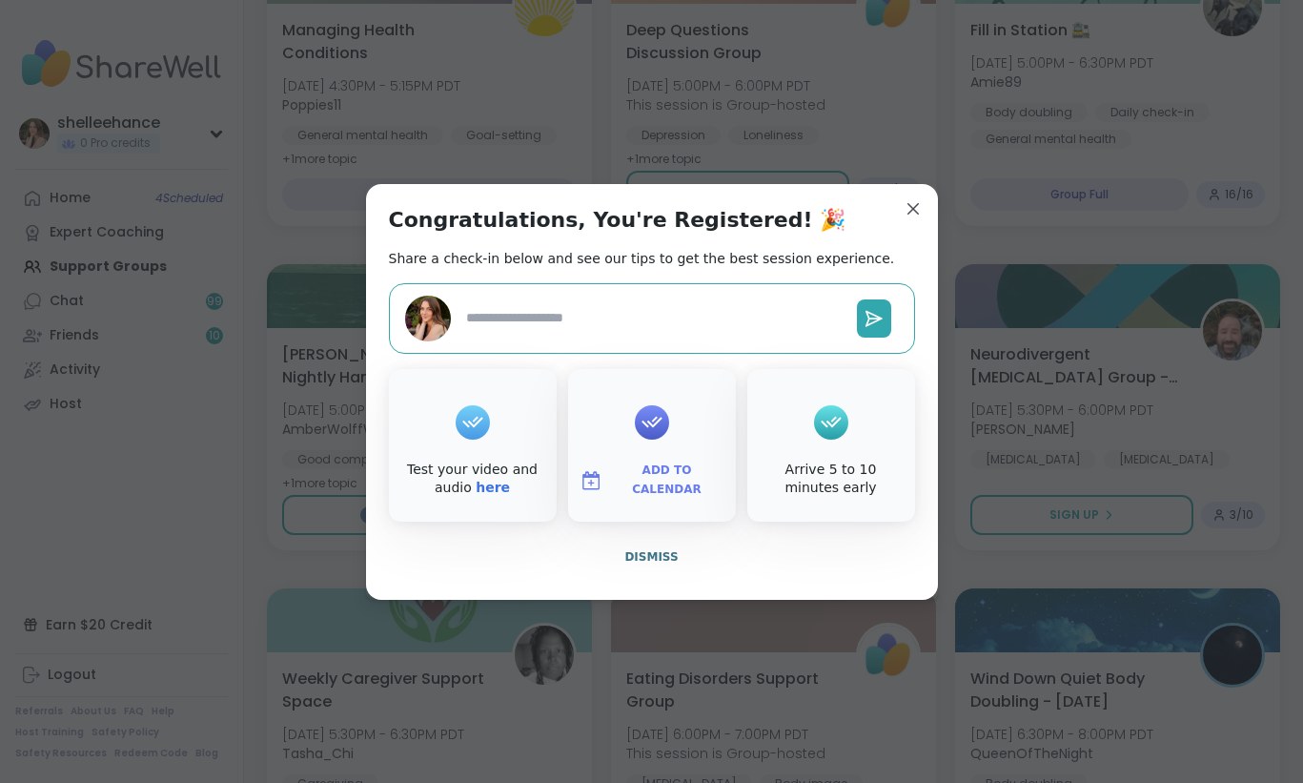
type textarea "*"
